Goal: Task Accomplishment & Management: Use online tool/utility

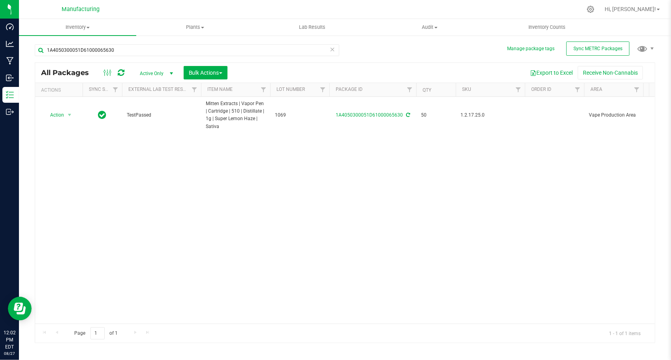
click at [333, 50] on icon at bounding box center [333, 48] width 6 height 9
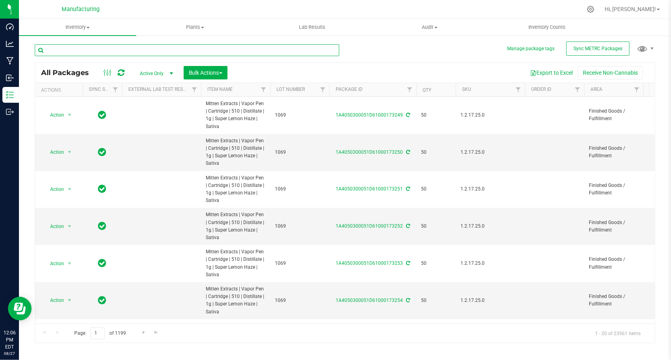
click at [180, 51] on input "text" at bounding box center [187, 50] width 305 height 12
paste input "1A4050300051D61000065653"
type input "1A4050300051D61000065653"
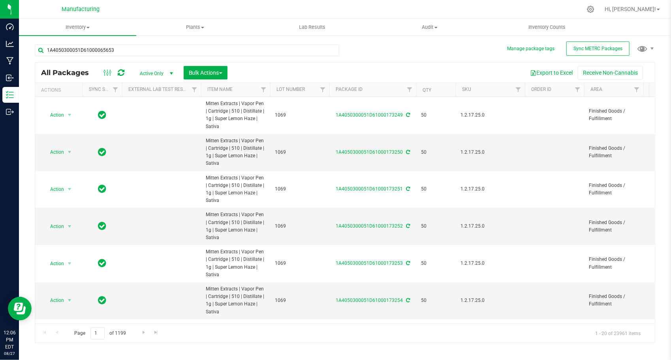
click at [381, 47] on div "1A4050300051D61000065653 All Packages Active Only Active Only Lab Samples Locke…" at bounding box center [345, 190] width 620 height 306
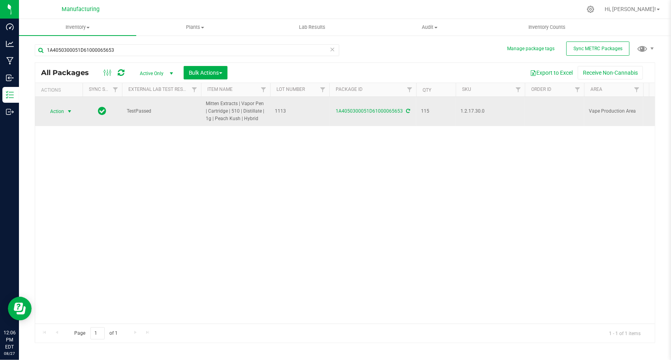
click at [55, 111] on span "Action" at bounding box center [53, 111] width 21 height 11
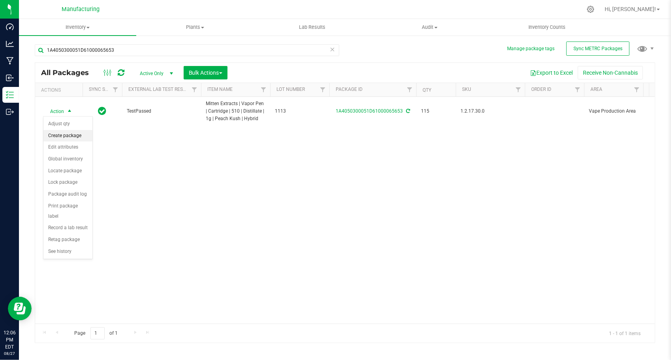
click at [63, 132] on li "Create package" at bounding box center [67, 136] width 49 height 12
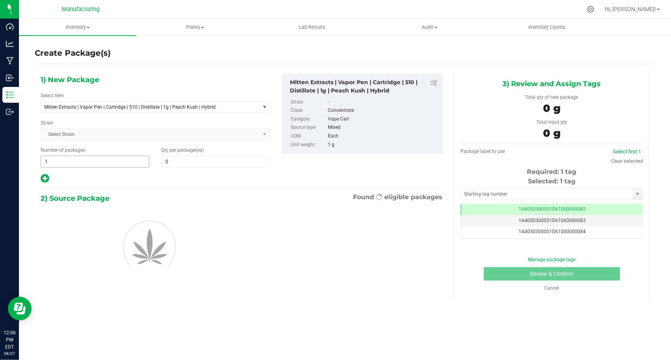
click at [90, 161] on span "1 1" at bounding box center [95, 162] width 109 height 12
click at [90, 161] on input "1" at bounding box center [95, 161] width 108 height 11
type input "2"
click at [176, 158] on span at bounding box center [215, 162] width 109 height 12
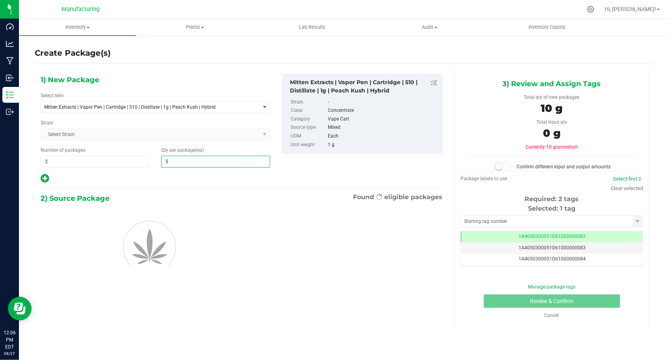
type input "50"
click at [143, 176] on div at bounding box center [155, 178] width 229 height 10
click at [472, 218] on input "text" at bounding box center [547, 221] width 172 height 11
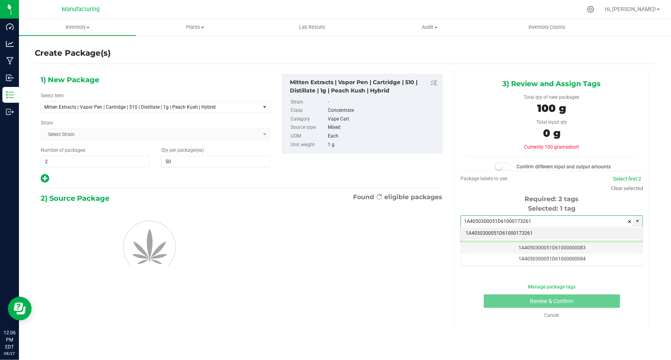
click at [464, 230] on li "1A4050300051D61000173261" at bounding box center [552, 233] width 182 height 12
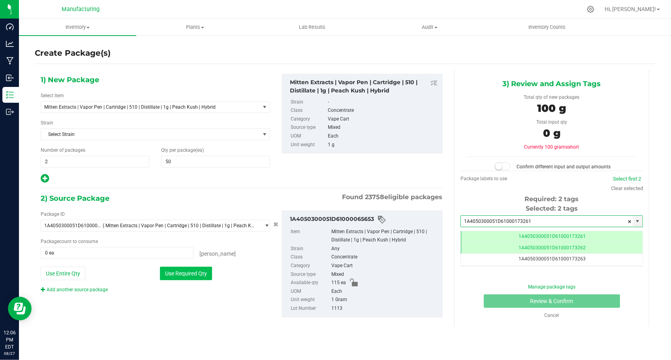
type input "1A4050300051D61000173261"
click at [179, 269] on button "Use Required Qty" at bounding box center [186, 273] width 52 height 13
type input "100 ea"
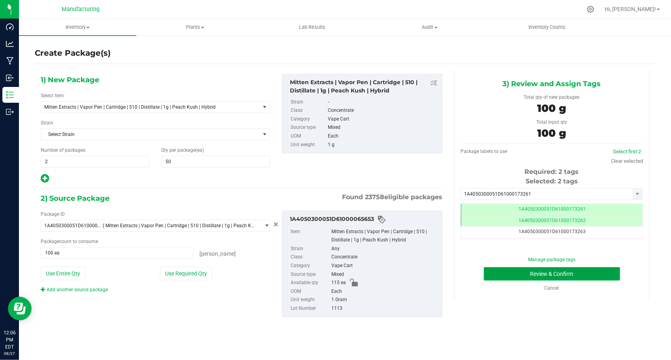
click at [493, 277] on button "Review & Confirm" at bounding box center [552, 273] width 136 height 13
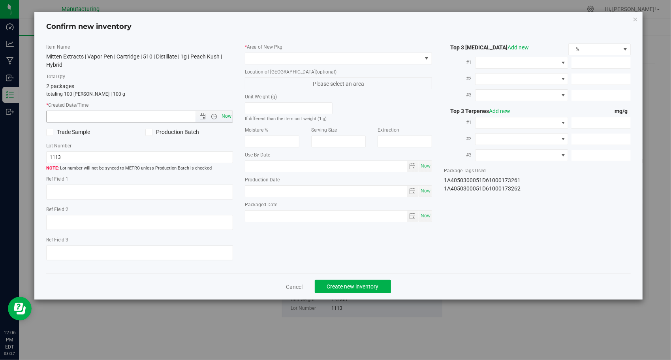
click at [228, 116] on span "Now" at bounding box center [226, 116] width 13 height 11
type input "[DATE] 12:06 PM"
click at [289, 58] on span at bounding box center [333, 58] width 177 height 11
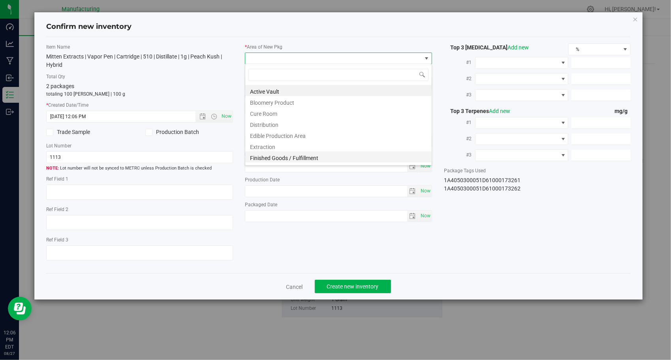
click at [276, 156] on li "Finished Goods / Fulfillment" at bounding box center [338, 156] width 186 height 11
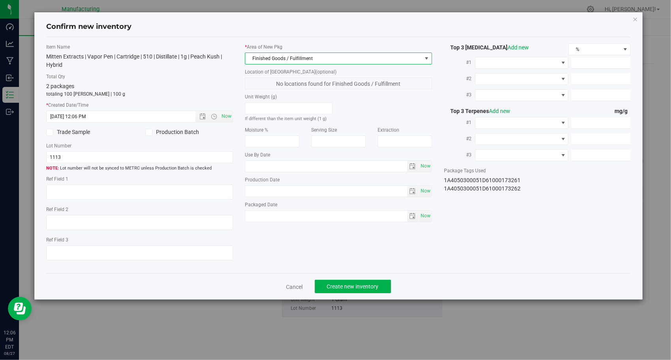
click at [268, 238] on div "Item Name Mitten Extracts | Vapor Pen | Cartridge | 510 | Distillate | 1g | Pea…" at bounding box center [338, 155] width 597 height 224
click at [325, 280] on button "Create new inventory" at bounding box center [353, 286] width 76 height 13
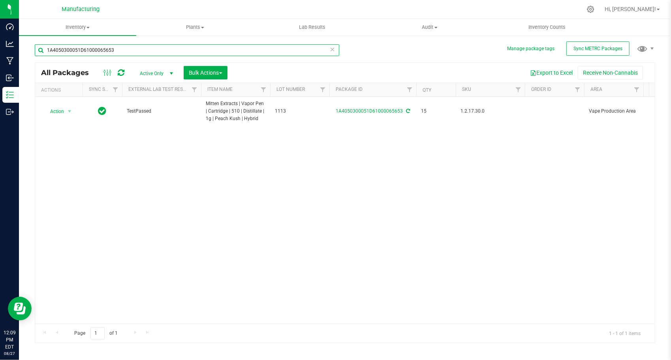
click at [104, 52] on input "1A4050300051D61000065653" at bounding box center [187, 50] width 305 height 12
paste input "126097"
type input "1A4050300051D61000126097"
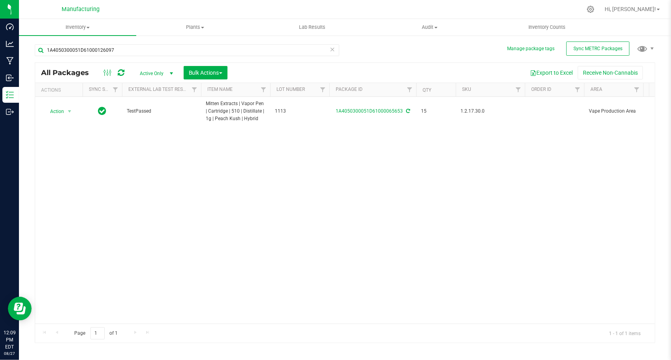
click at [122, 148] on div "Action Action Adjust qty Create package Edit attributes Global inventory Locate…" at bounding box center [345, 210] width 620 height 227
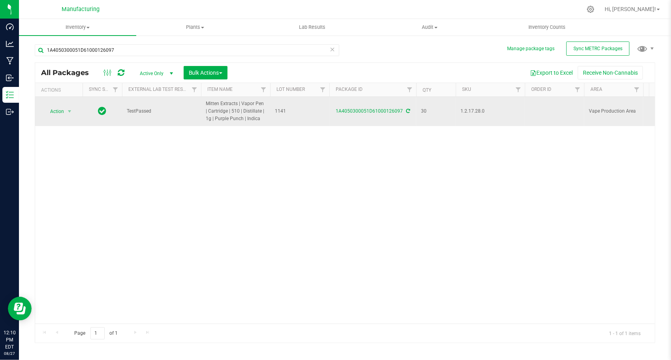
click at [408, 109] on icon at bounding box center [408, 111] width 4 height 5
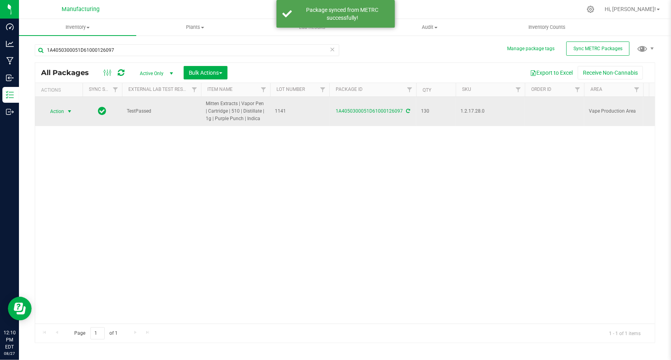
click at [67, 113] on span "select" at bounding box center [69, 111] width 6 height 6
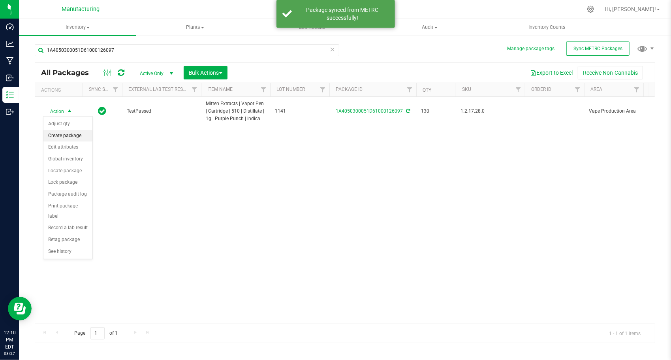
click at [67, 133] on li "Create package" at bounding box center [67, 136] width 49 height 12
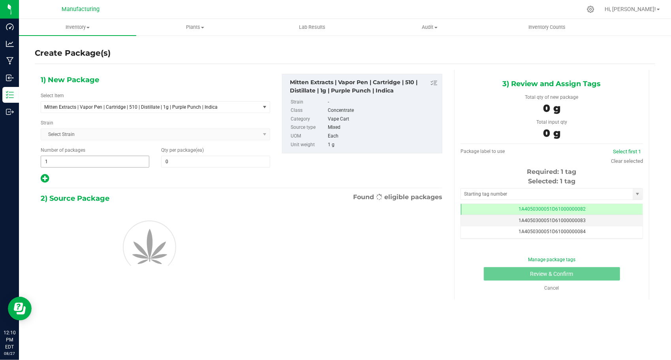
click at [98, 158] on span "1 1" at bounding box center [95, 162] width 109 height 12
click at [98, 158] on input "1" at bounding box center [95, 161] width 108 height 11
type input "2"
click at [191, 156] on span at bounding box center [215, 162] width 109 height 12
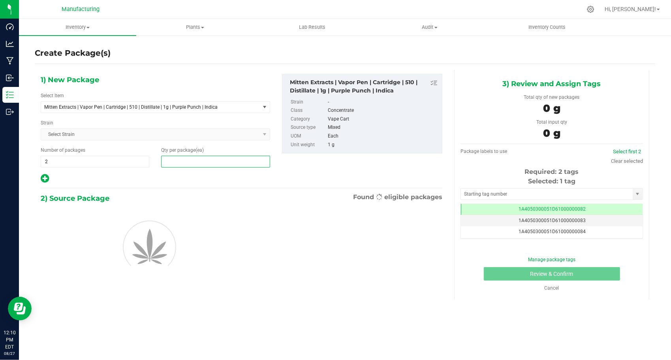
type input "5"
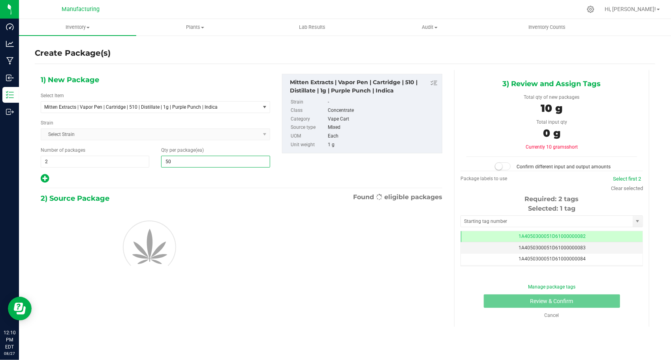
type input "50"
click at [476, 216] on input "text" at bounding box center [547, 221] width 172 height 11
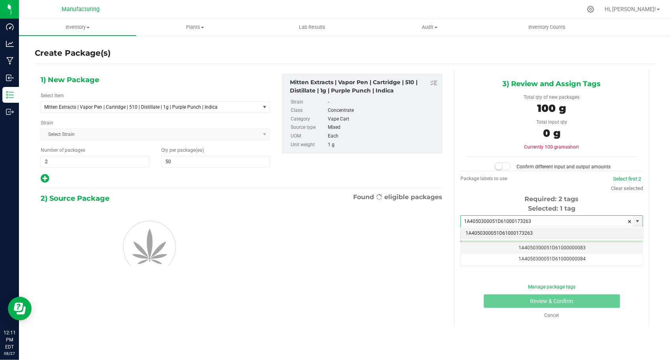
click at [485, 231] on li "1A4050300051D61000173263" at bounding box center [552, 233] width 182 height 12
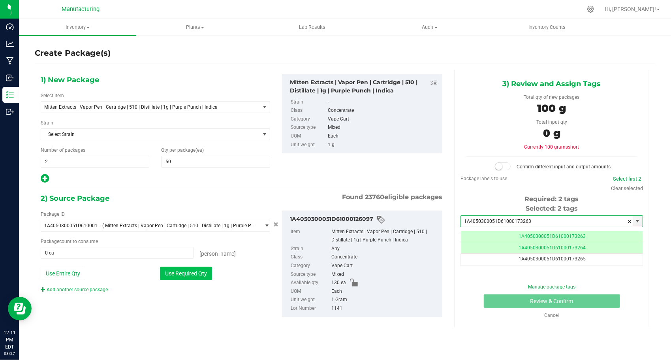
type input "1A4050300051D61000173263"
click at [199, 278] on button "Use Required Qty" at bounding box center [186, 273] width 52 height 13
type input "100 ea"
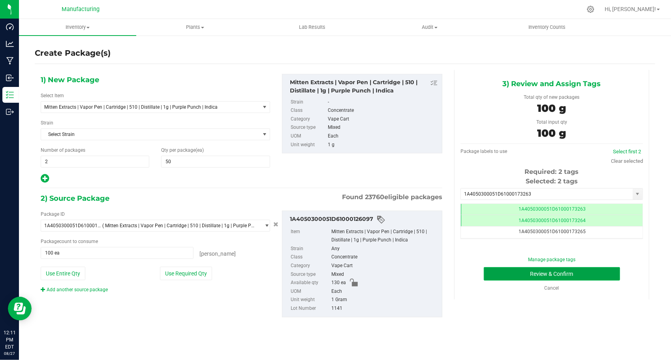
click at [507, 277] on button "Review & Confirm" at bounding box center [552, 273] width 136 height 13
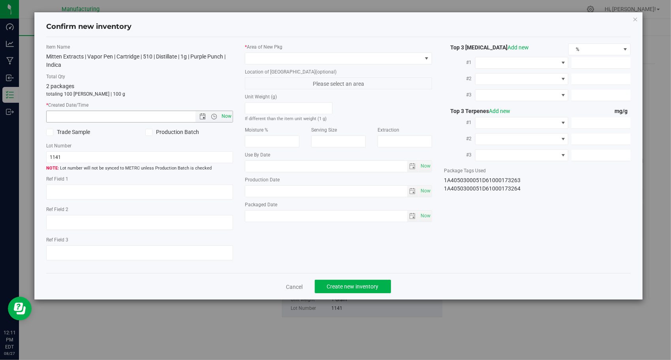
click at [231, 116] on span "Now" at bounding box center [226, 116] width 13 height 11
type input "[DATE] 12:11 PM"
click at [300, 53] on span at bounding box center [333, 58] width 177 height 11
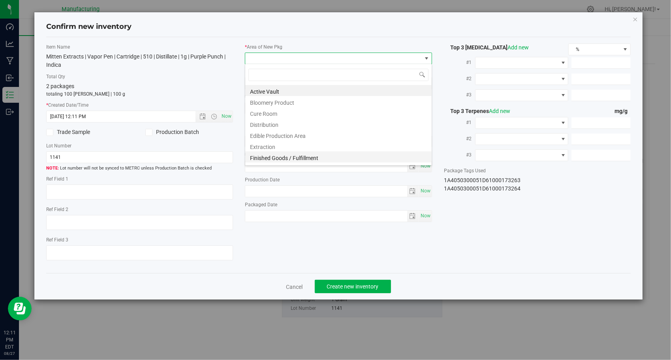
click at [283, 155] on li "Finished Goods / Fulfillment" at bounding box center [338, 156] width 186 height 11
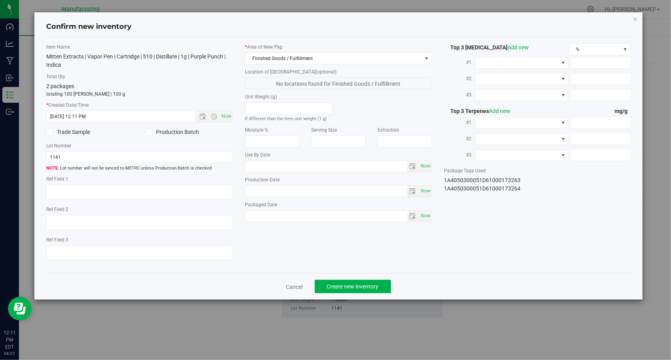
click at [293, 246] on div "Item Name Mitten Extracts | Vapor Pen | Cartridge | 510 | Distillate | 1g | Pur…" at bounding box center [338, 155] width 597 height 224
click at [342, 283] on span "Create new inventory" at bounding box center [353, 286] width 52 height 6
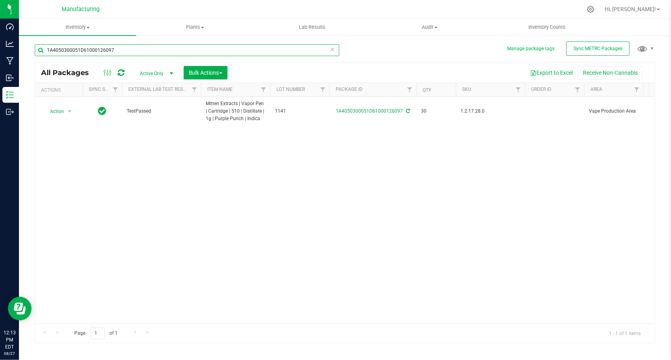
click at [212, 49] on input "1A4050300051D61000126097" at bounding box center [187, 50] width 305 height 12
paste input "11"
type input "1A4050300051D61000126117"
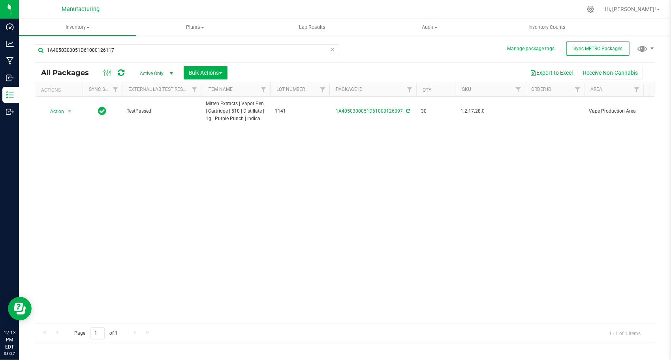
click at [220, 159] on div "Action Action Adjust qty Create package Edit attributes Global inventory Locate…" at bounding box center [345, 210] width 620 height 227
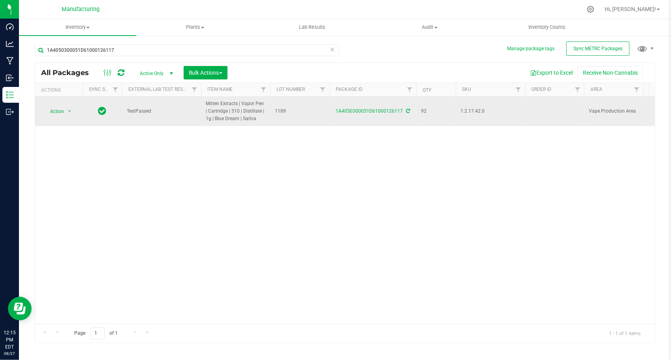
click at [406, 111] on icon at bounding box center [408, 111] width 4 height 5
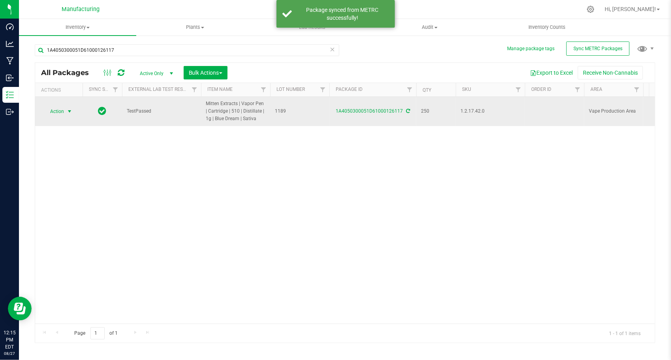
click at [66, 110] on span "select" at bounding box center [70, 111] width 10 height 11
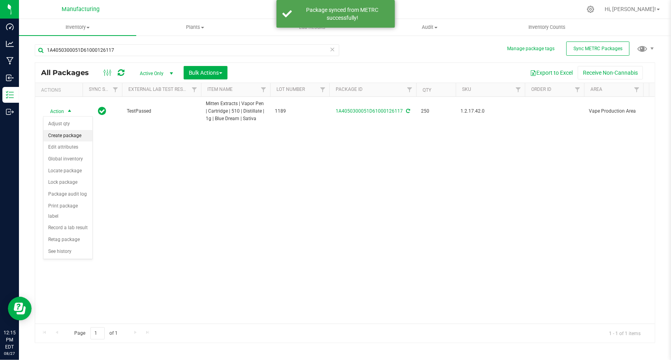
click at [72, 137] on li "Create package" at bounding box center [67, 136] width 49 height 12
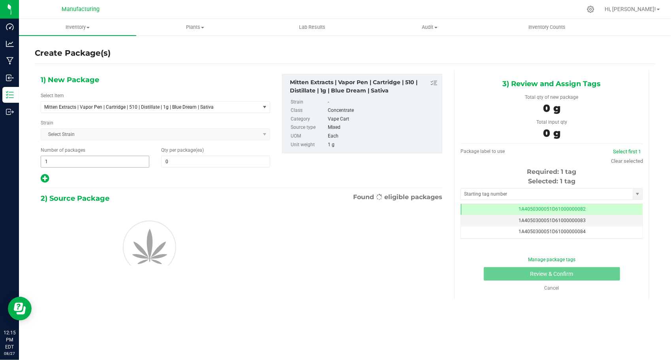
click at [77, 163] on span "1 1" at bounding box center [95, 162] width 109 height 12
click at [77, 163] on input "1" at bounding box center [95, 161] width 108 height 11
type input "4"
click at [206, 162] on span at bounding box center [215, 162] width 109 height 12
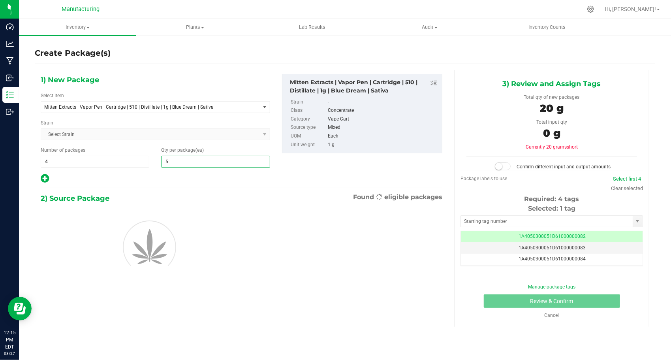
type input "50"
click at [126, 177] on div at bounding box center [155, 178] width 229 height 10
click at [481, 211] on div "Selected: 1 tag" at bounding box center [552, 208] width 182 height 9
click at [483, 216] on input "text" at bounding box center [547, 221] width 172 height 11
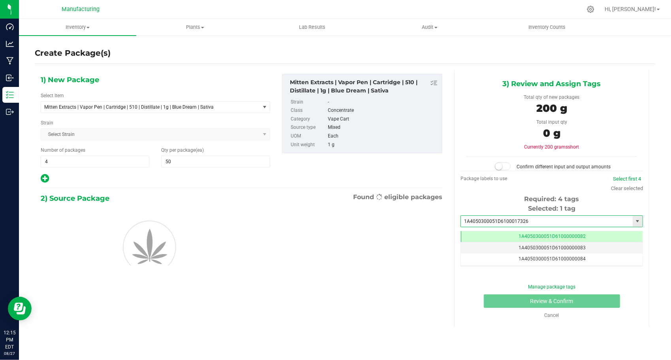
type input "1A4050300051D61000173265"
click at [481, 231] on li "1A4050300051D61000173265" at bounding box center [552, 233] width 182 height 12
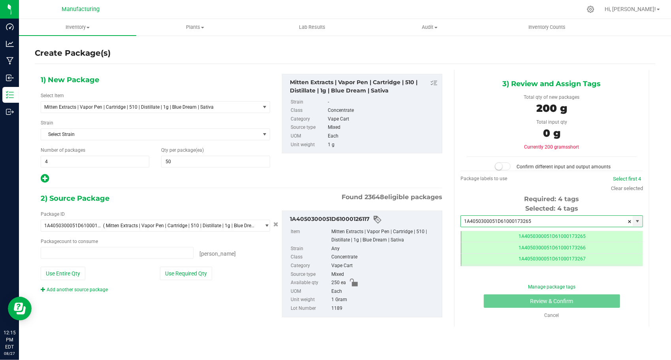
type input "0 ea"
type input "1A4050300051D61000173265"
click at [199, 274] on button "Use Required Qty" at bounding box center [186, 273] width 52 height 13
type input "200 ea"
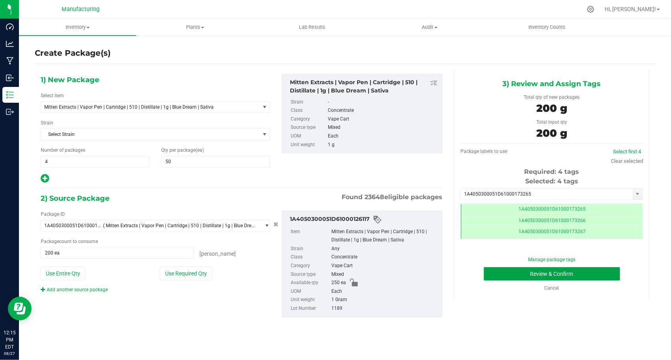
click at [491, 277] on button "Review & Confirm" at bounding box center [552, 273] width 136 height 13
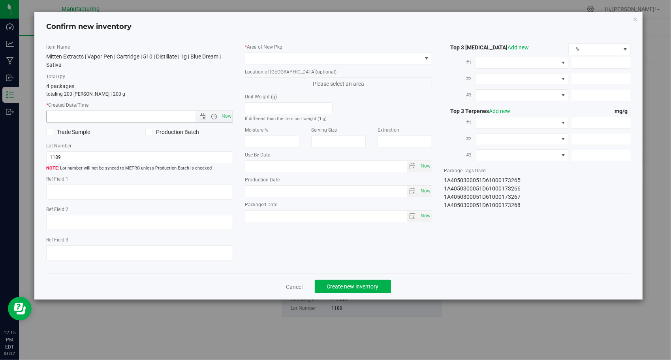
drag, startPoint x: 230, startPoint y: 114, endPoint x: 244, endPoint y: 108, distance: 15.8
click at [230, 115] on span "Now" at bounding box center [226, 116] width 13 height 11
type input "[DATE] 12:15 PM"
click at [330, 59] on span at bounding box center [333, 58] width 177 height 11
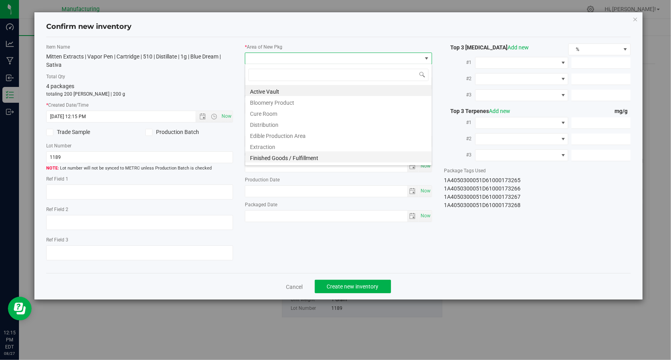
click at [305, 156] on li "Finished Goods / Fulfillment" at bounding box center [338, 156] width 186 height 11
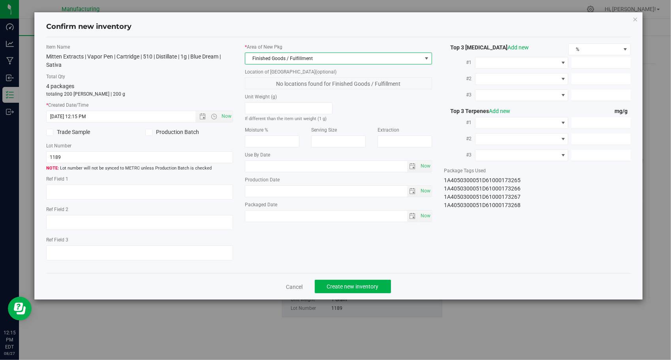
click at [338, 246] on div "Item Name Mitten Extracts | Vapor Pen | Cartridge | 510 | Distillate | 1g | Blu…" at bounding box center [338, 155] width 597 height 224
click at [370, 284] on span "Create new inventory" at bounding box center [353, 286] width 52 height 6
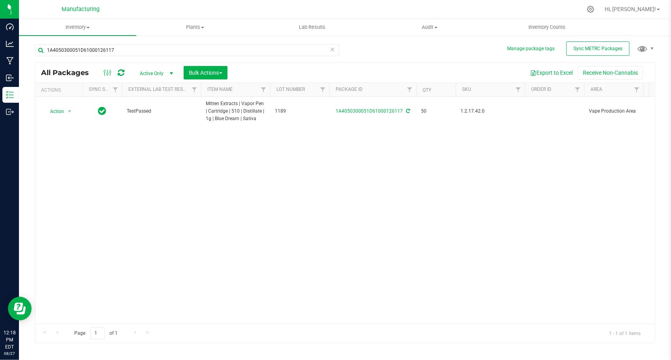
click at [217, 62] on div "1A4050300051D61000126117 All Packages Active Only Active Only Lab Samples Locke…" at bounding box center [345, 190] width 620 height 306
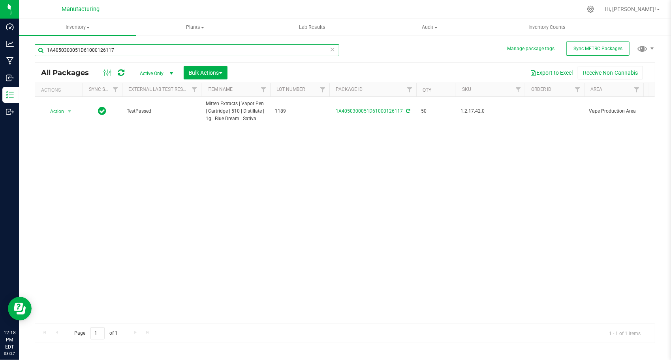
drag, startPoint x: 217, startPoint y: 61, endPoint x: 207, endPoint y: 51, distance: 14.0
click at [207, 51] on input "1A4050300051D61000126117" at bounding box center [187, 50] width 305 height 12
paste input "6"
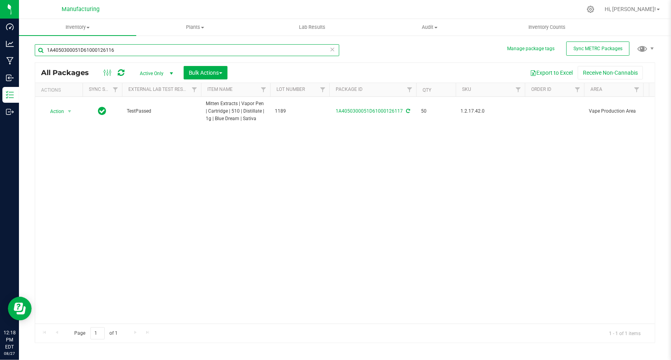
type input "1A4050300051D61000126116"
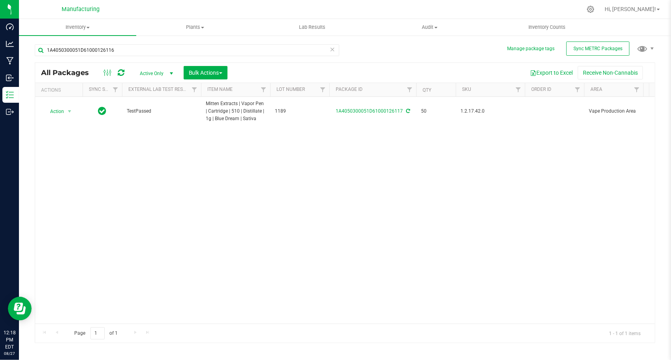
click at [257, 194] on div "Action Action Adjust qty Create package Edit attributes Global inventory Locate…" at bounding box center [345, 210] width 620 height 227
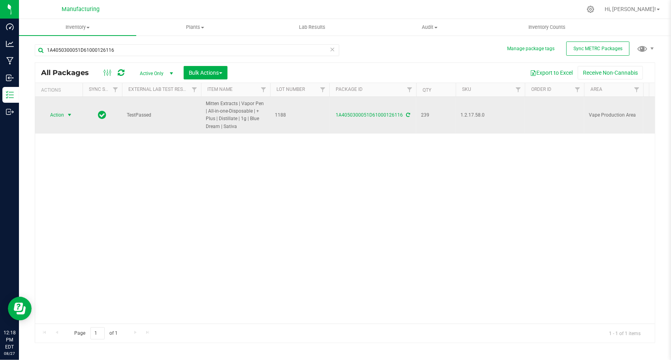
click at [73, 117] on span "select" at bounding box center [69, 115] width 6 height 6
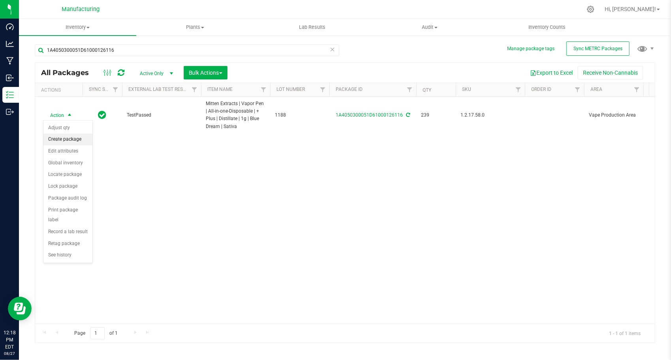
click at [76, 137] on li "Create package" at bounding box center [67, 139] width 49 height 12
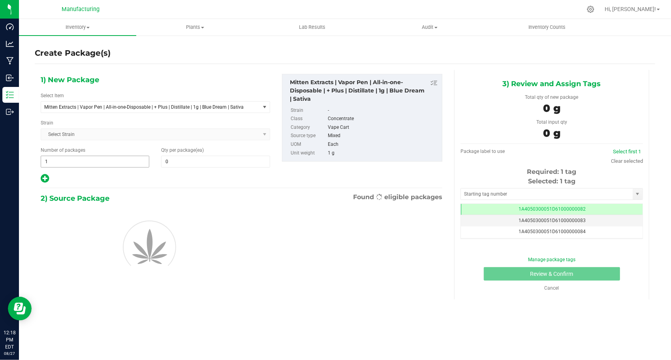
click at [94, 164] on span "1 1" at bounding box center [95, 162] width 109 height 12
click at [94, 163] on input "1" at bounding box center [95, 161] width 108 height 11
type input "2"
click at [236, 160] on span at bounding box center [215, 162] width 109 height 12
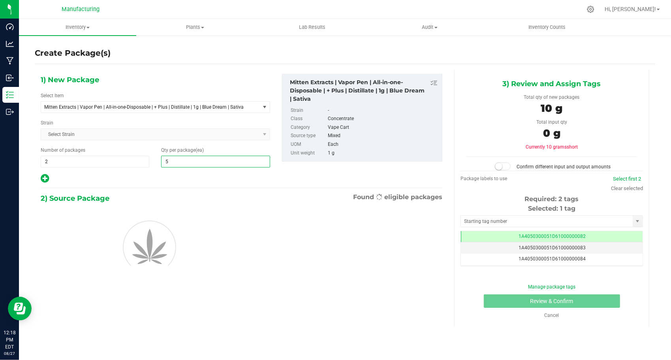
type input "50"
click at [176, 179] on div at bounding box center [155, 178] width 229 height 10
click at [474, 218] on input "text" at bounding box center [547, 221] width 172 height 11
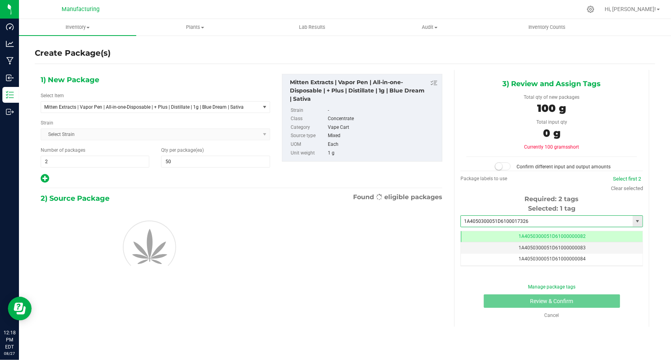
type input "1A4050300051D61000173269"
click at [483, 230] on li "1A4050300051D61000173269" at bounding box center [552, 233] width 182 height 12
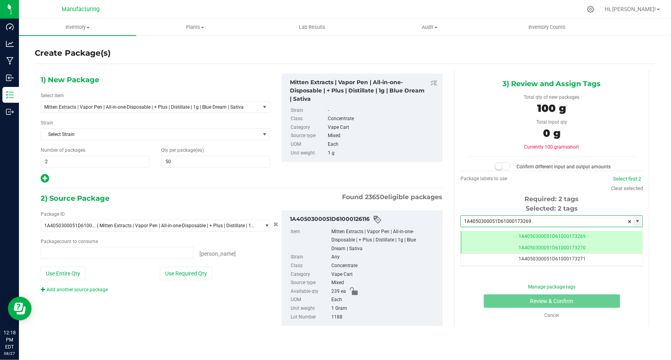
type input "0 ea"
type input "1A4050300051D61000173269"
click at [194, 264] on div "Package ID 1A4050300051D61000126116 ( Mitten Extracts | Vapor Pen | All-in-one-…" at bounding box center [155, 252] width 241 height 83
click at [192, 275] on button "Use Required Qty" at bounding box center [186, 273] width 52 height 13
type input "100 ea"
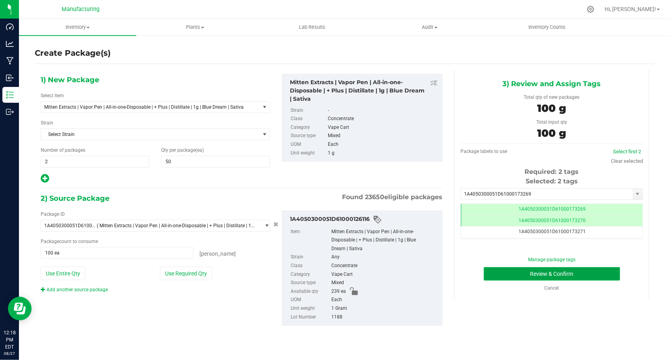
click at [504, 275] on button "Review & Confirm" at bounding box center [552, 273] width 136 height 13
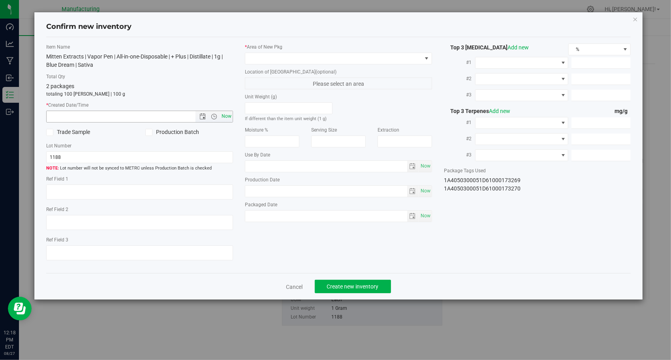
click at [231, 116] on span "Now" at bounding box center [226, 116] width 13 height 11
type input "[DATE] 12:18 PM"
click at [331, 53] on span at bounding box center [333, 58] width 177 height 11
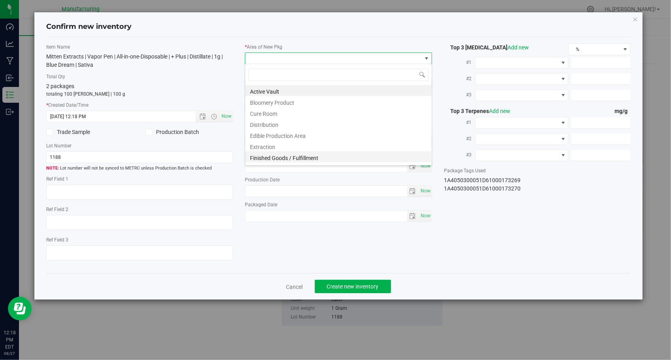
click at [293, 153] on li "Finished Goods / Fulfillment" at bounding box center [338, 156] width 186 height 11
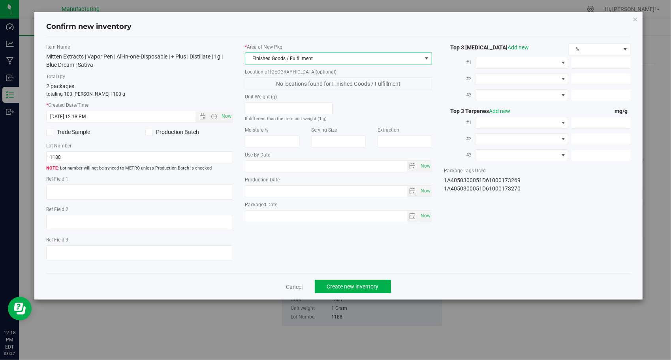
click at [445, 237] on div "Item Name Mitten Extracts | Vapor Pen | All-in-one-Disposable | + Plus | Distil…" at bounding box center [338, 155] width 597 height 224
click at [346, 288] on span "Create new inventory" at bounding box center [353, 286] width 52 height 6
